Goal: Find specific page/section: Find specific page/section

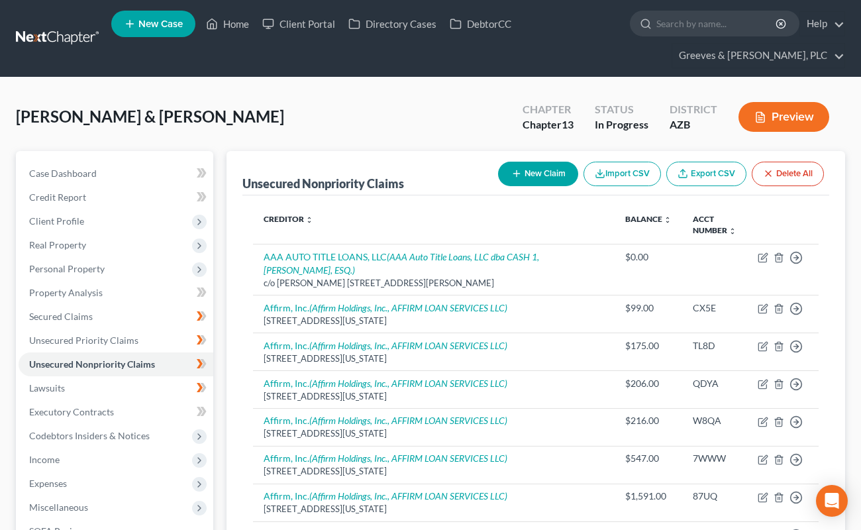
click at [59, 116] on span "[PERSON_NAME] & [PERSON_NAME]" at bounding box center [150, 116] width 268 height 19
click at [61, 113] on span "[PERSON_NAME] & [PERSON_NAME]" at bounding box center [150, 116] width 268 height 19
drag, startPoint x: 72, startPoint y: 111, endPoint x: 79, endPoint y: 111, distance: 7.3
click at [77, 111] on span "[PERSON_NAME] & [PERSON_NAME]" at bounding box center [150, 116] width 268 height 19
click at [81, 111] on span "[PERSON_NAME] & [PERSON_NAME]" at bounding box center [150, 116] width 268 height 19
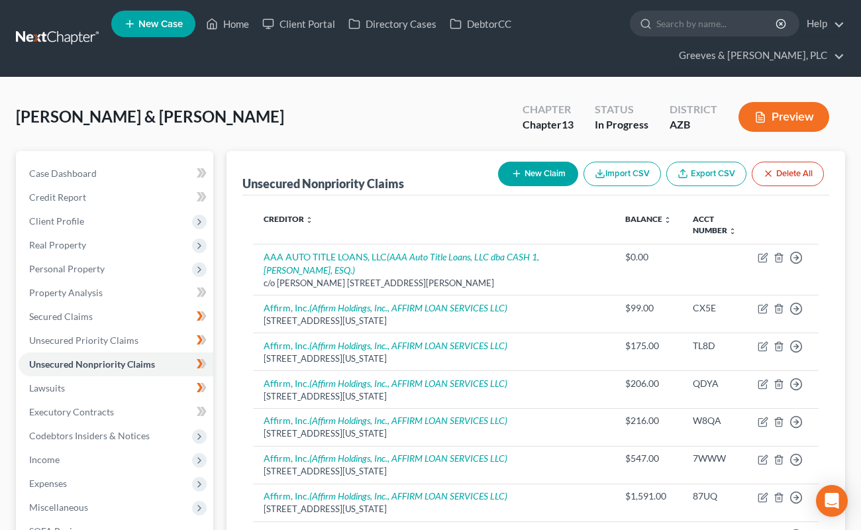
click at [86, 109] on span "[PERSON_NAME] & [PERSON_NAME]" at bounding box center [150, 116] width 268 height 19
click at [84, 116] on span "[PERSON_NAME] & [PERSON_NAME]" at bounding box center [150, 116] width 268 height 19
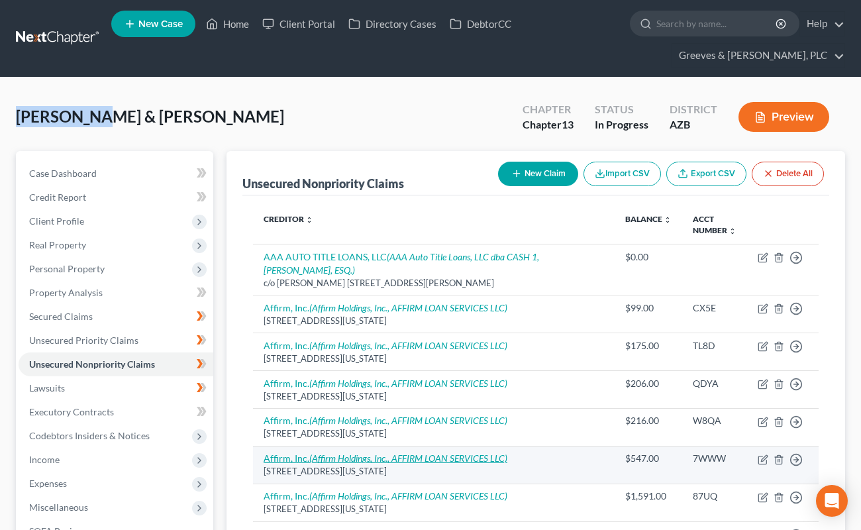
copy span "[PERSON_NAME]"
